Goal: Task Accomplishment & Management: Manage account settings

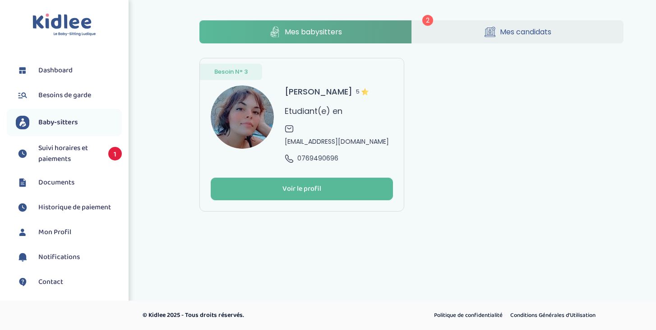
click at [494, 33] on icon at bounding box center [490, 32] width 11 height 10
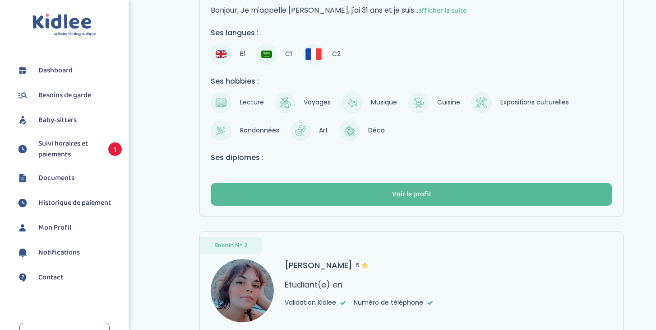
scroll to position [229, 0]
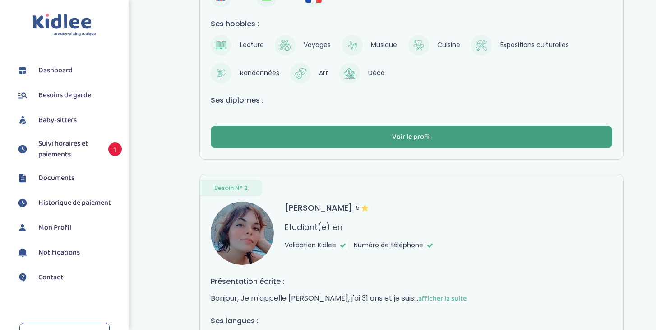
click at [420, 132] on div "Voir le profil" at bounding box center [411, 137] width 39 height 10
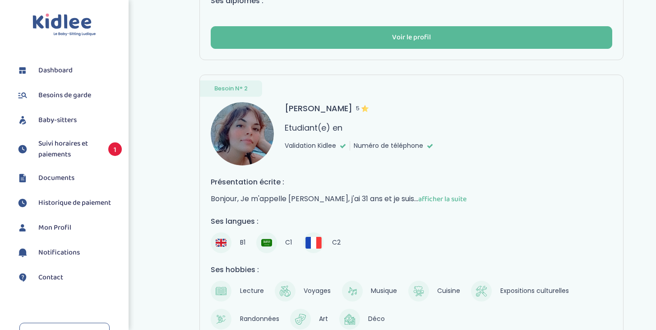
scroll to position [328, 0]
click at [91, 94] on span "Besoins de garde" at bounding box center [64, 95] width 53 height 11
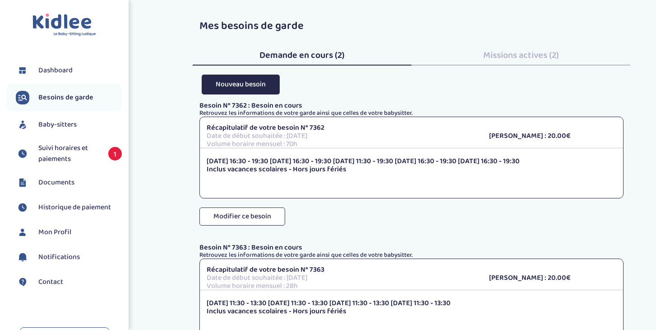
click at [57, 147] on span "Suivi horaires et paiements" at bounding box center [68, 154] width 61 height 22
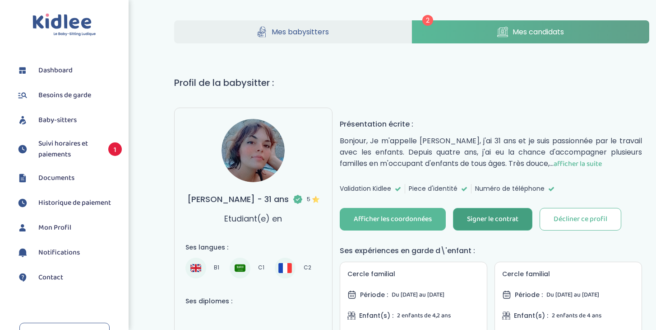
click at [497, 220] on div "Signer le contrat" at bounding box center [492, 219] width 51 height 10
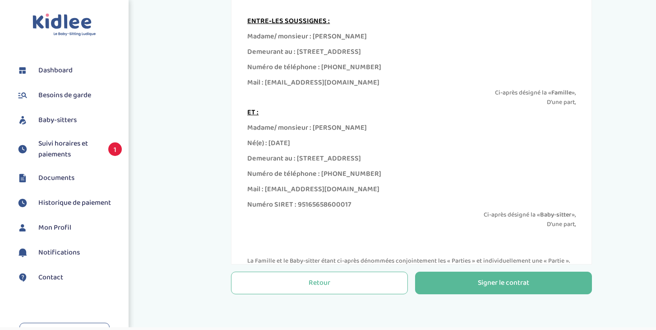
scroll to position [56, 0]
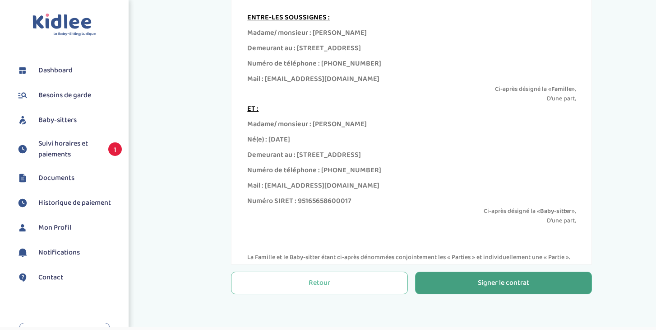
click at [502, 287] on div "Signer le contrat" at bounding box center [503, 283] width 51 height 10
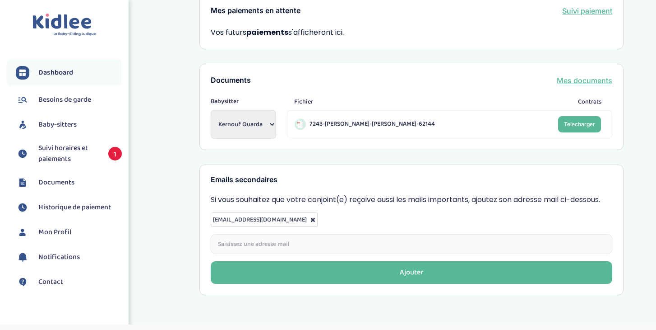
scroll to position [304, 0]
select select "2098"
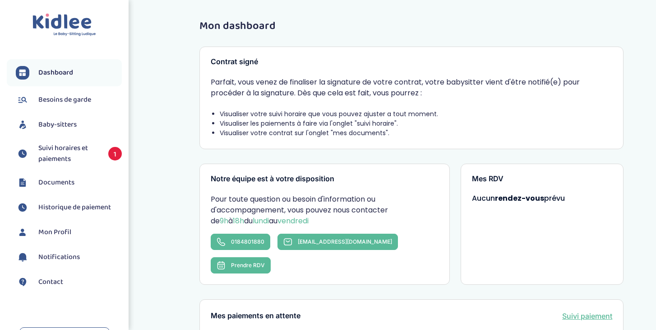
scroll to position [0, 0]
click at [62, 125] on span "Baby-sitters" at bounding box center [57, 124] width 38 height 11
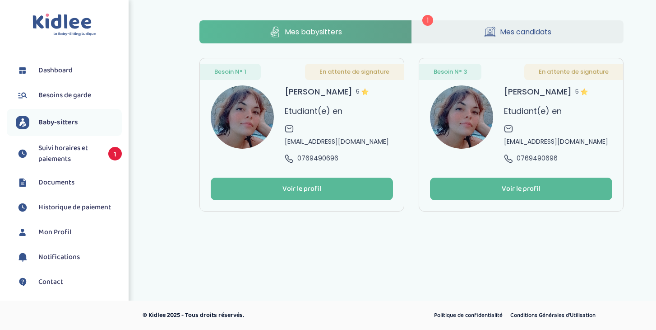
click at [558, 35] on link "Mes candidats" at bounding box center [518, 31] width 212 height 23
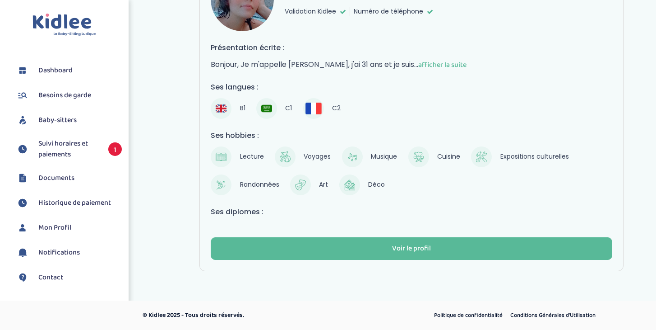
scroll to position [118, 0]
click at [407, 243] on div "Voir le profil" at bounding box center [411, 248] width 39 height 10
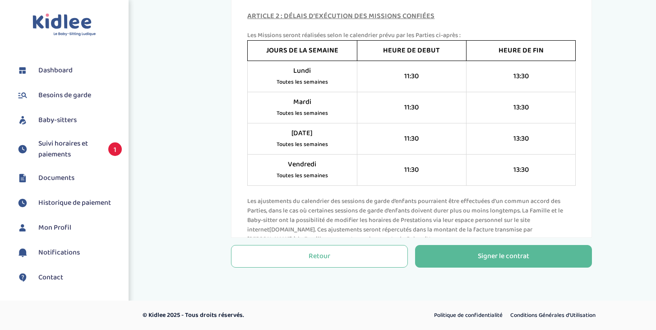
scroll to position [690, 0]
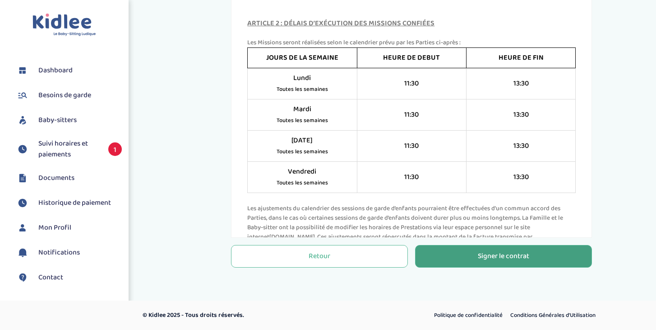
click at [491, 251] on div "Signer le contrat" at bounding box center [503, 256] width 51 height 10
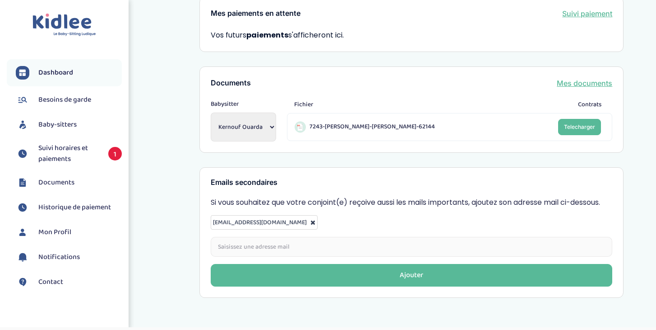
scroll to position [302, 0]
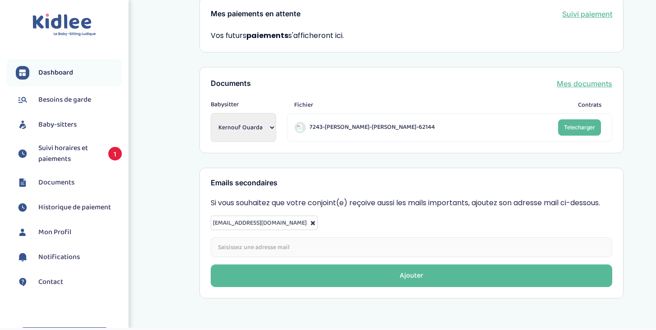
select select "2098"
click at [570, 119] on link "Telecharger" at bounding box center [579, 127] width 43 height 16
click at [565, 78] on link "Mes documents" at bounding box center [585, 83] width 56 height 11
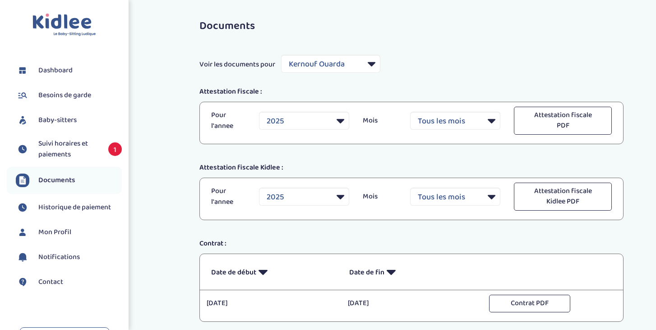
select select "39657"
select select "2025"
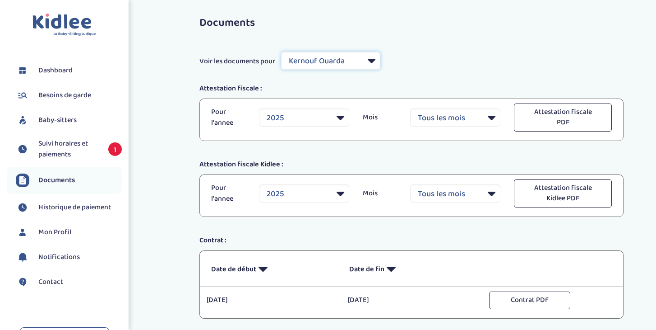
select select "35310"
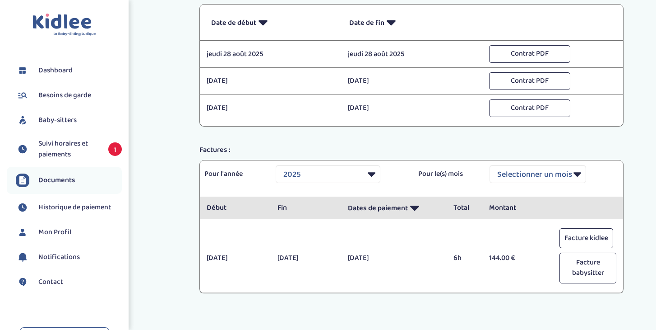
scroll to position [237, 0]
